Goal: Check status: Check status

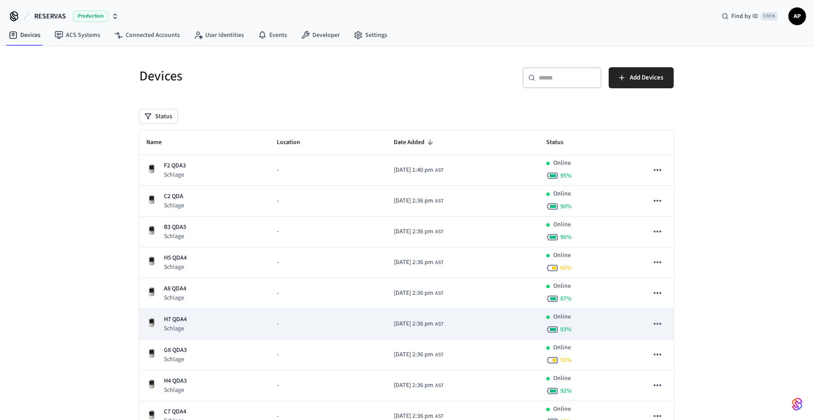
click at [180, 320] on p "H7 QDA4" at bounding box center [175, 319] width 23 height 9
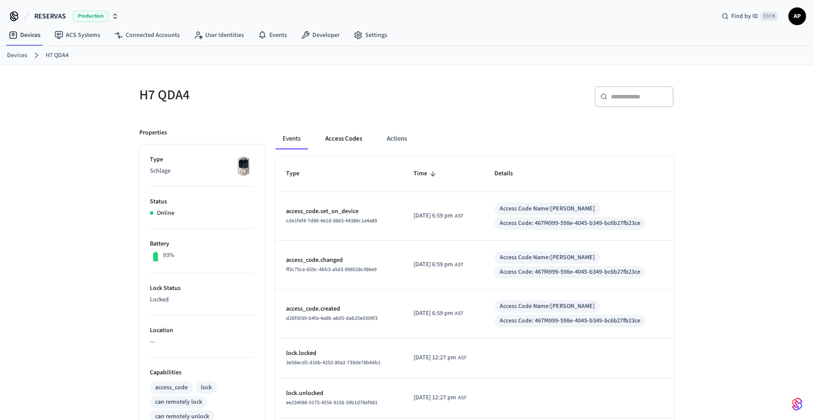
click at [332, 137] on button "Access Codes" at bounding box center [343, 138] width 51 height 21
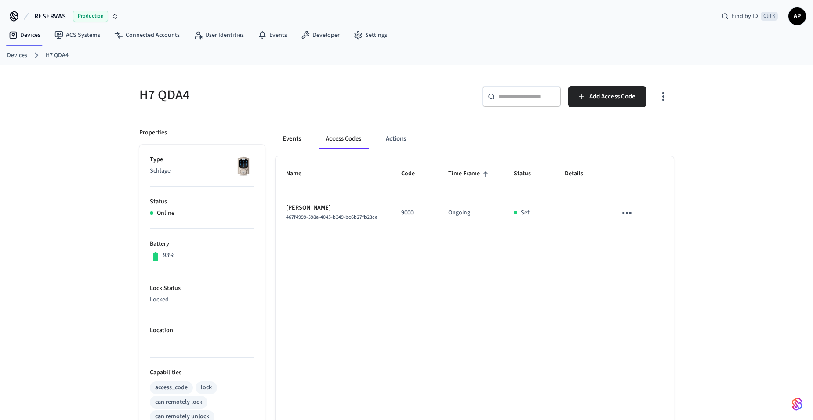
click at [285, 138] on button "Events" at bounding box center [292, 138] width 33 height 21
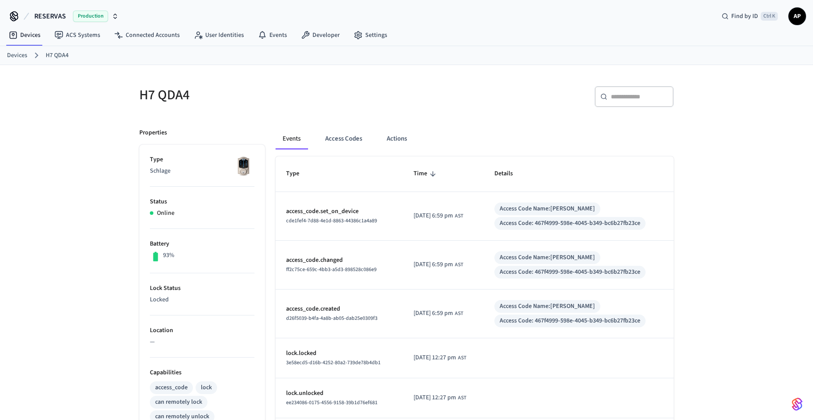
click at [19, 56] on link "Devices" at bounding box center [17, 55] width 20 height 9
